Goal: Task Accomplishment & Management: Use online tool/utility

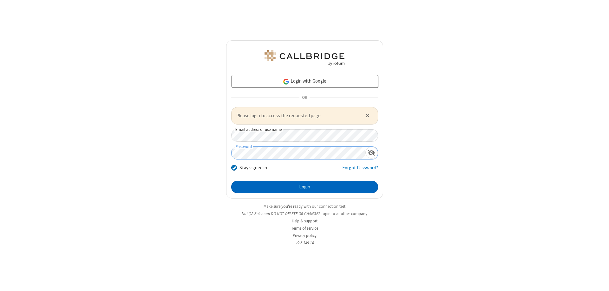
click at [305, 187] on button "Login" at bounding box center [304, 187] width 147 height 13
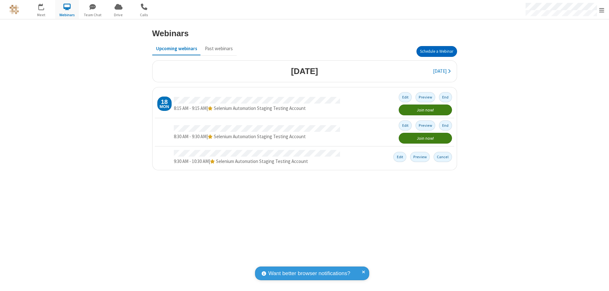
click at [437, 51] on button "Schedule a Webinar" at bounding box center [437, 51] width 41 height 11
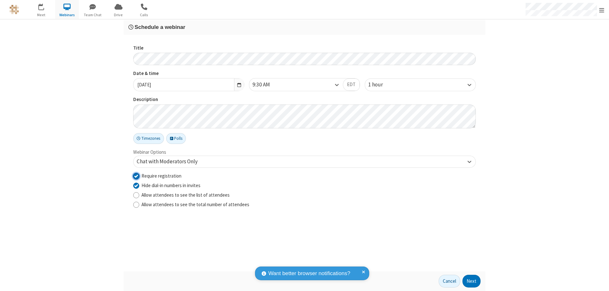
click at [136, 175] on input "Require registration" at bounding box center [136, 175] width 6 height 7
checkbox input "false"
click at [472, 281] on button "Next" at bounding box center [472, 280] width 18 height 13
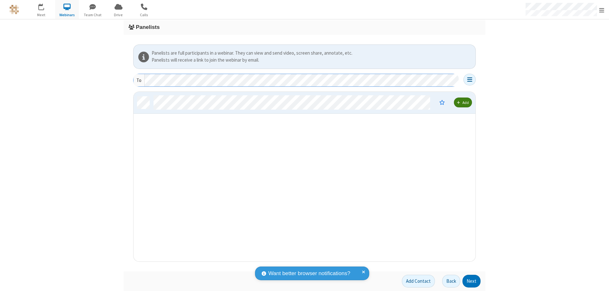
scroll to position [165, 337]
click at [472, 281] on button "Next" at bounding box center [472, 280] width 18 height 13
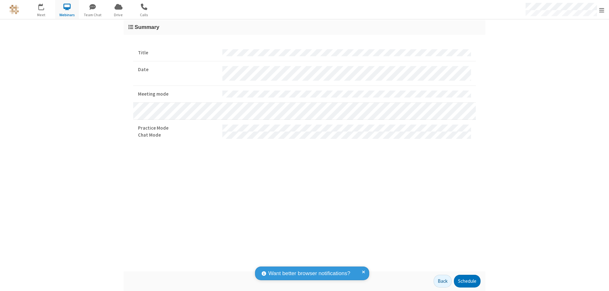
click at [467, 281] on button "Schedule" at bounding box center [467, 280] width 27 height 13
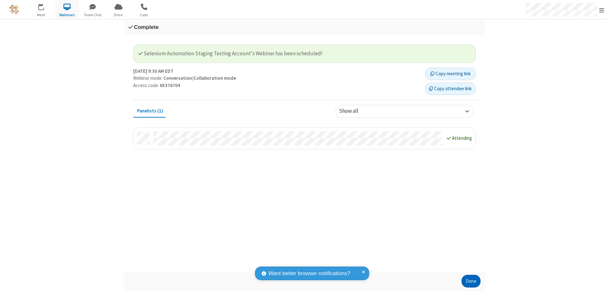
click at [471, 281] on button "Done" at bounding box center [471, 280] width 19 height 13
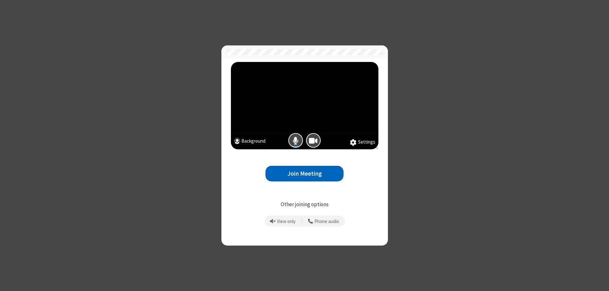
click at [305, 173] on button "Join Meeting" at bounding box center [305, 174] width 78 height 16
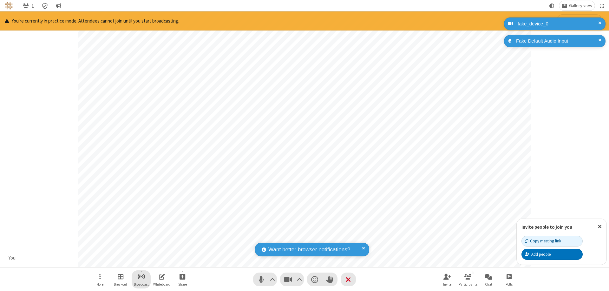
click at [141, 276] on span "Start broadcast" at bounding box center [141, 276] width 8 height 8
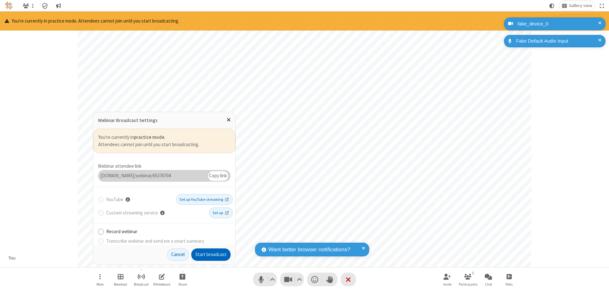
click at [211, 254] on button "Start broadcast" at bounding box center [210, 254] width 39 height 13
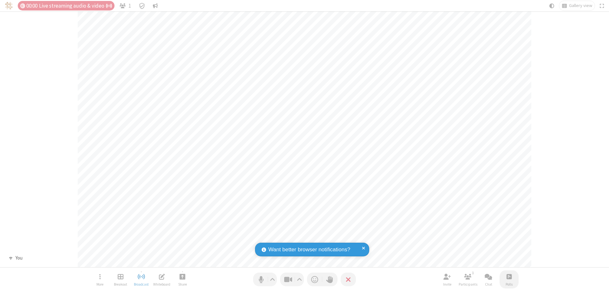
click at [509, 276] on span "Open poll" at bounding box center [509, 276] width 5 height 8
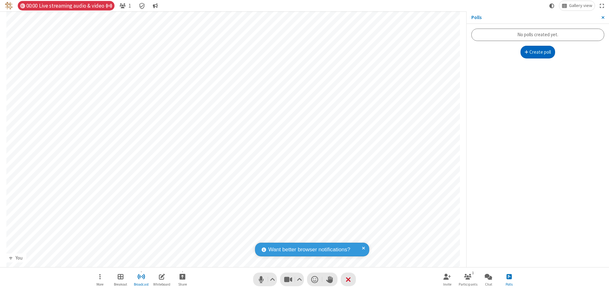
click at [538, 52] on button "Create poll" at bounding box center [538, 52] width 35 height 13
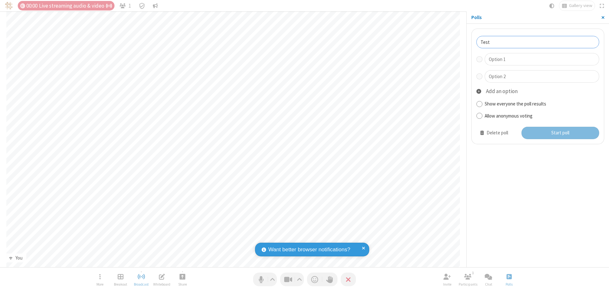
type input "Test"
type input "Yes"
type input "No"
click at [560, 133] on button "Start poll" at bounding box center [561, 133] width 78 height 13
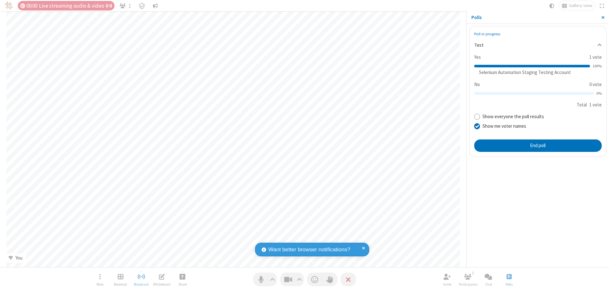
click at [603, 17] on span "Close sidebar" at bounding box center [602, 17] width 3 height 5
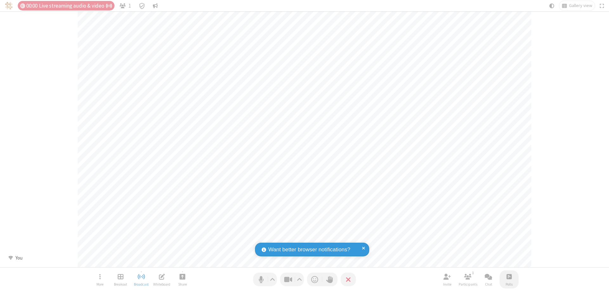
click at [509, 276] on span "Open poll" at bounding box center [509, 276] width 5 height 8
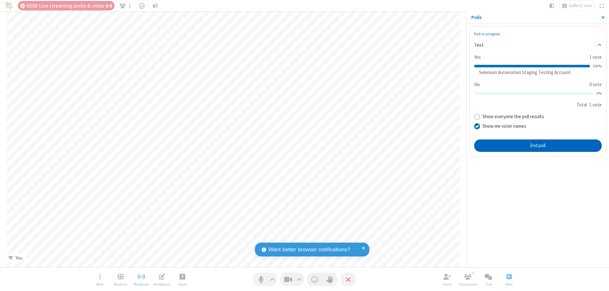
click at [538, 145] on button "End poll" at bounding box center [538, 145] width 128 height 13
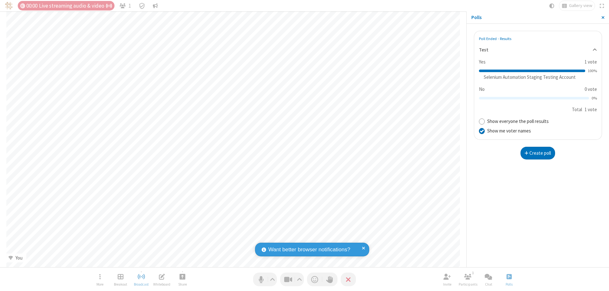
click at [603, 17] on span "Close sidebar" at bounding box center [602, 17] width 3 height 5
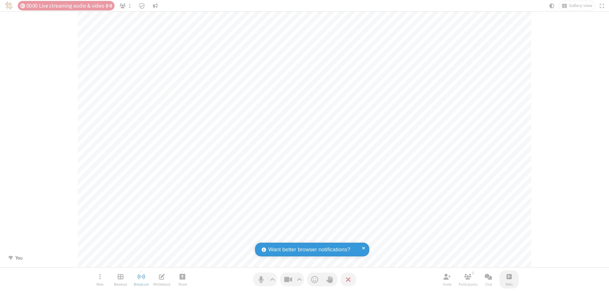
click at [509, 276] on span "Open poll" at bounding box center [509, 276] width 5 height 8
